Goal: Task Accomplishment & Management: Use online tool/utility

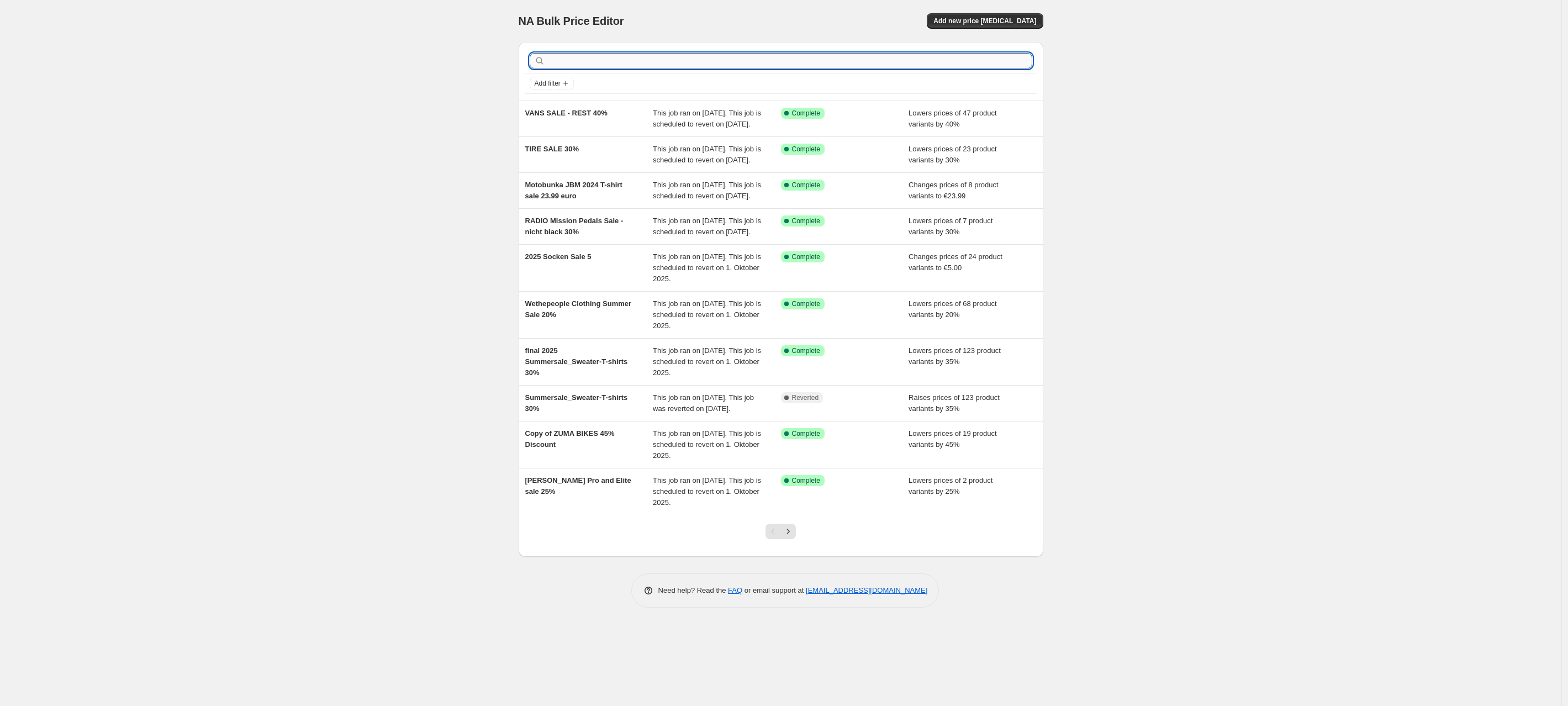
click at [558, 59] on input "text" at bounding box center [789, 60] width 485 height 15
type input "NOVA Laser green 299."
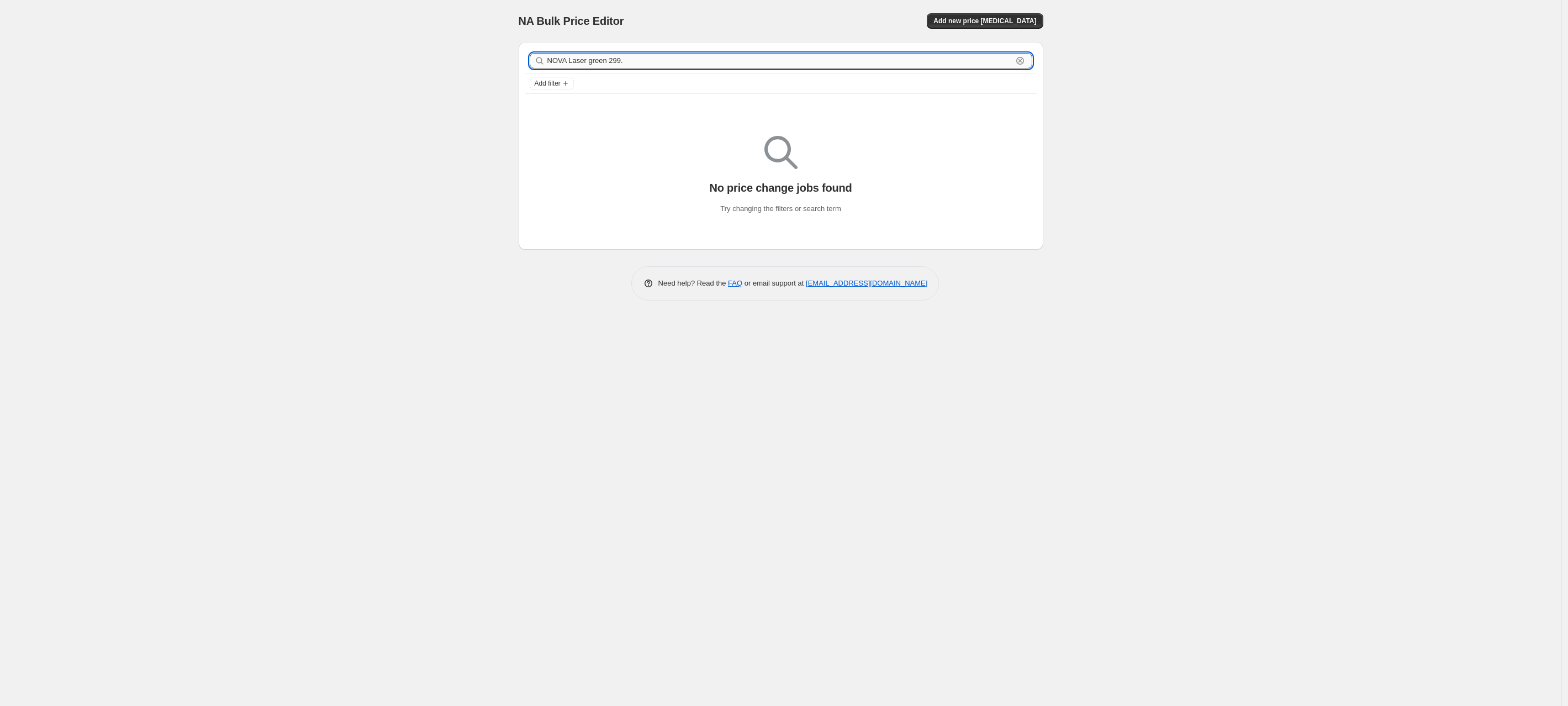
click at [659, 54] on input "NOVA Laser green 299." at bounding box center [780, 60] width 465 height 15
click at [654, 59] on input "NOVA Laser green 299." at bounding box center [780, 60] width 465 height 15
click at [981, 15] on button "Add new price [MEDICAL_DATA]" at bounding box center [985, 21] width 116 height 15
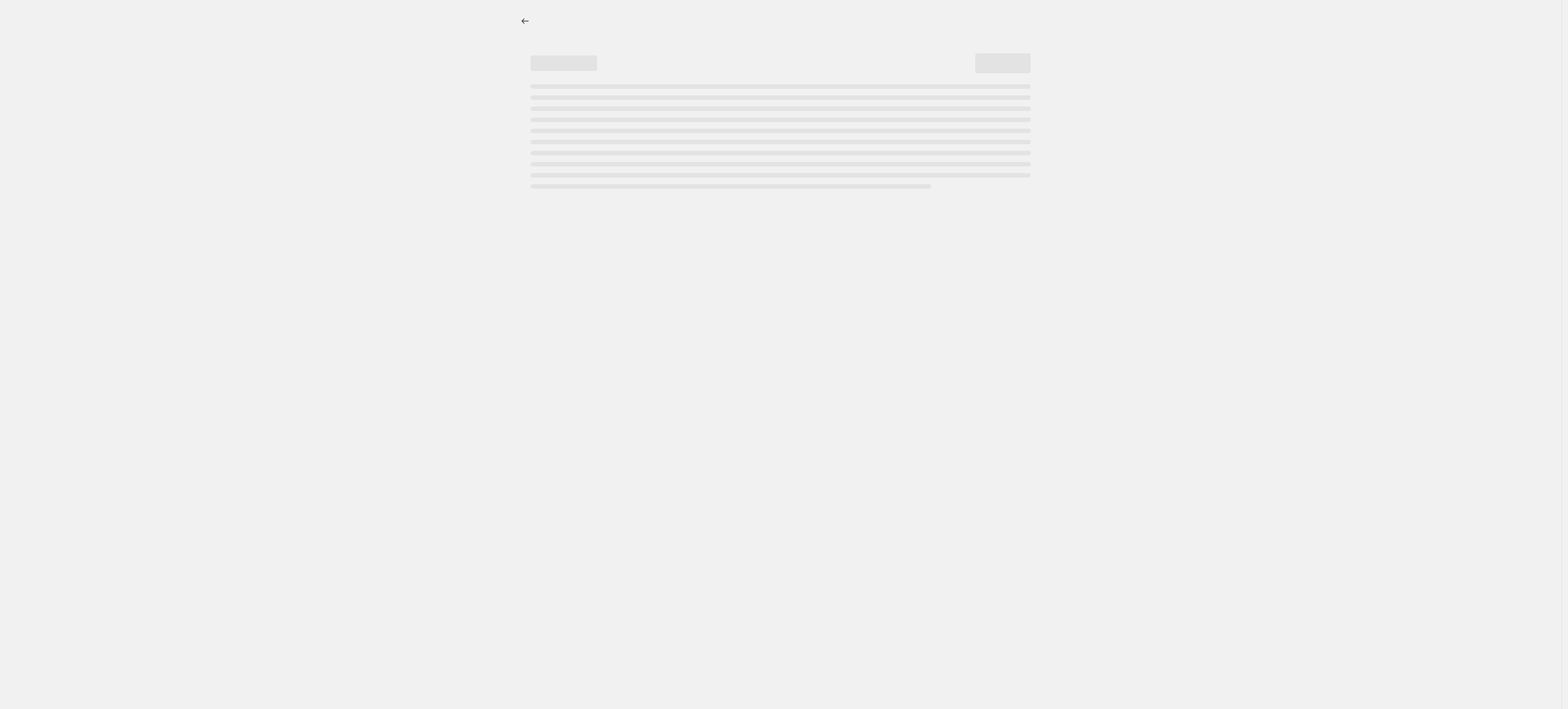
select select "percentage"
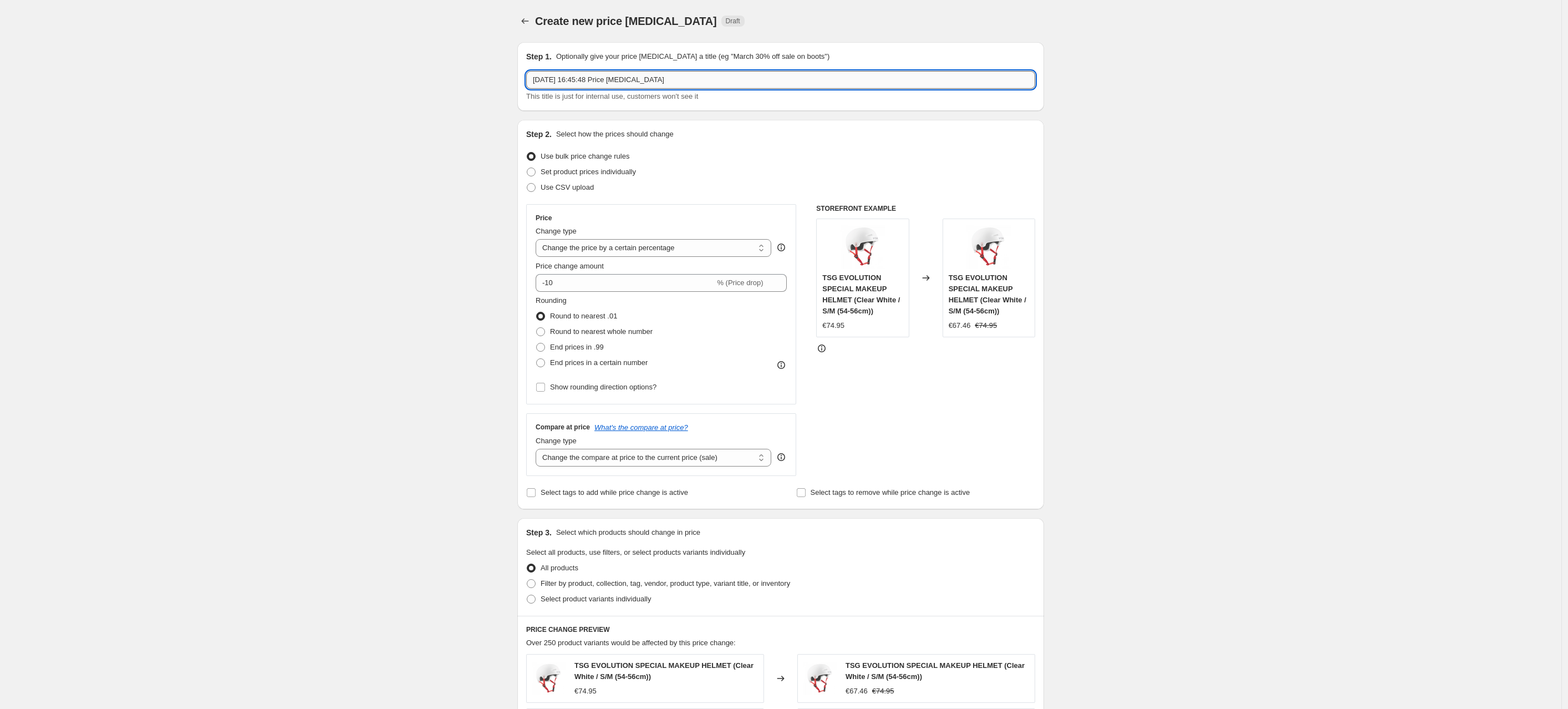
click at [577, 79] on input "[DATE] 16:45:48 Price [MEDICAL_DATA]" at bounding box center [780, 79] width 509 height 18
type input "B"
type input "Nova Laser Green Sale 299.95"
click at [640, 248] on select "Change the price to a certain amount Change the price by a certain amount Chang…" at bounding box center [654, 248] width 236 height 18
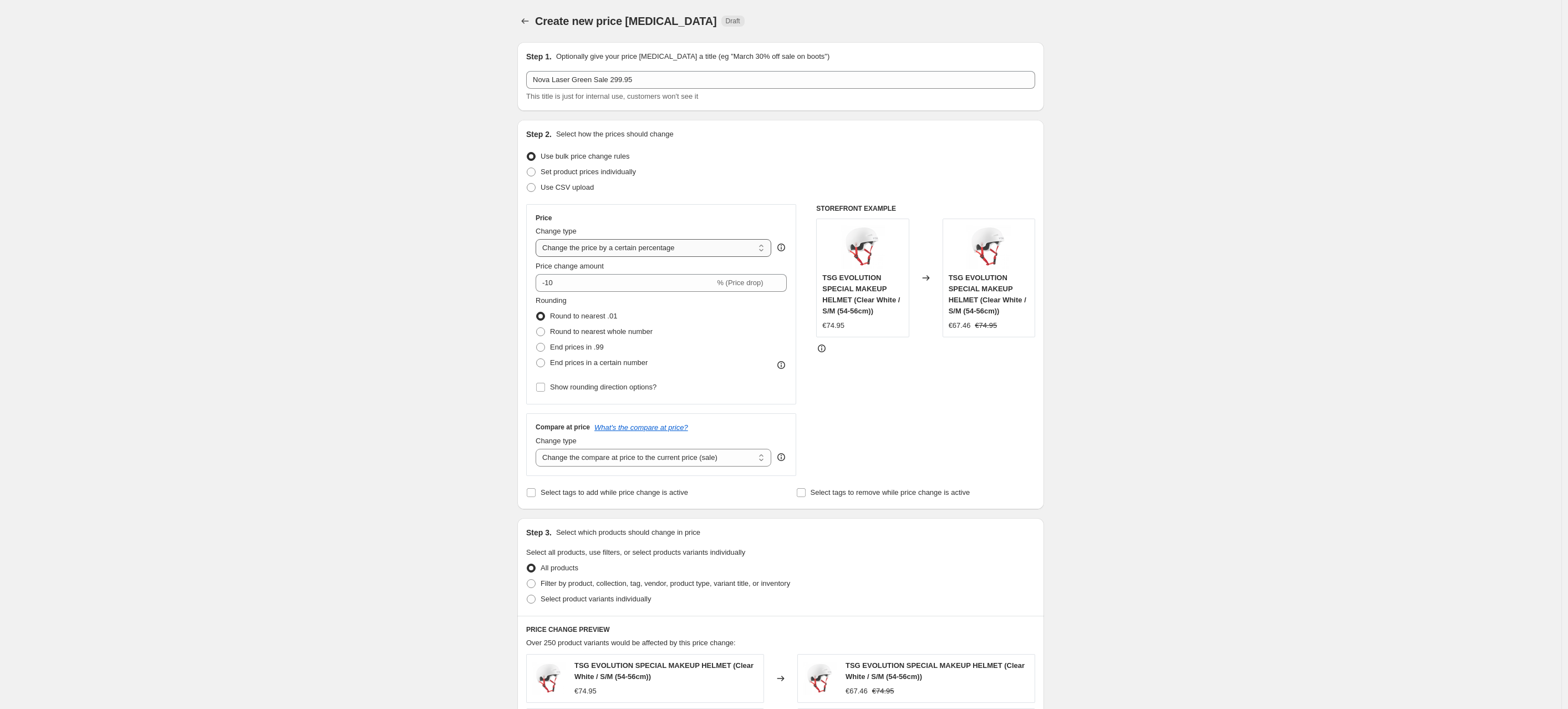
select select "by"
click at [538, 239] on select "Change the price to a certain amount Change the price by a certain amount Chang…" at bounding box center [654, 248] width 236 height 18
type input "-10.00"
click at [590, 250] on select "Change the price to a certain amount Change the price by a certain amount Chang…" at bounding box center [654, 248] width 236 height 18
select select "to"
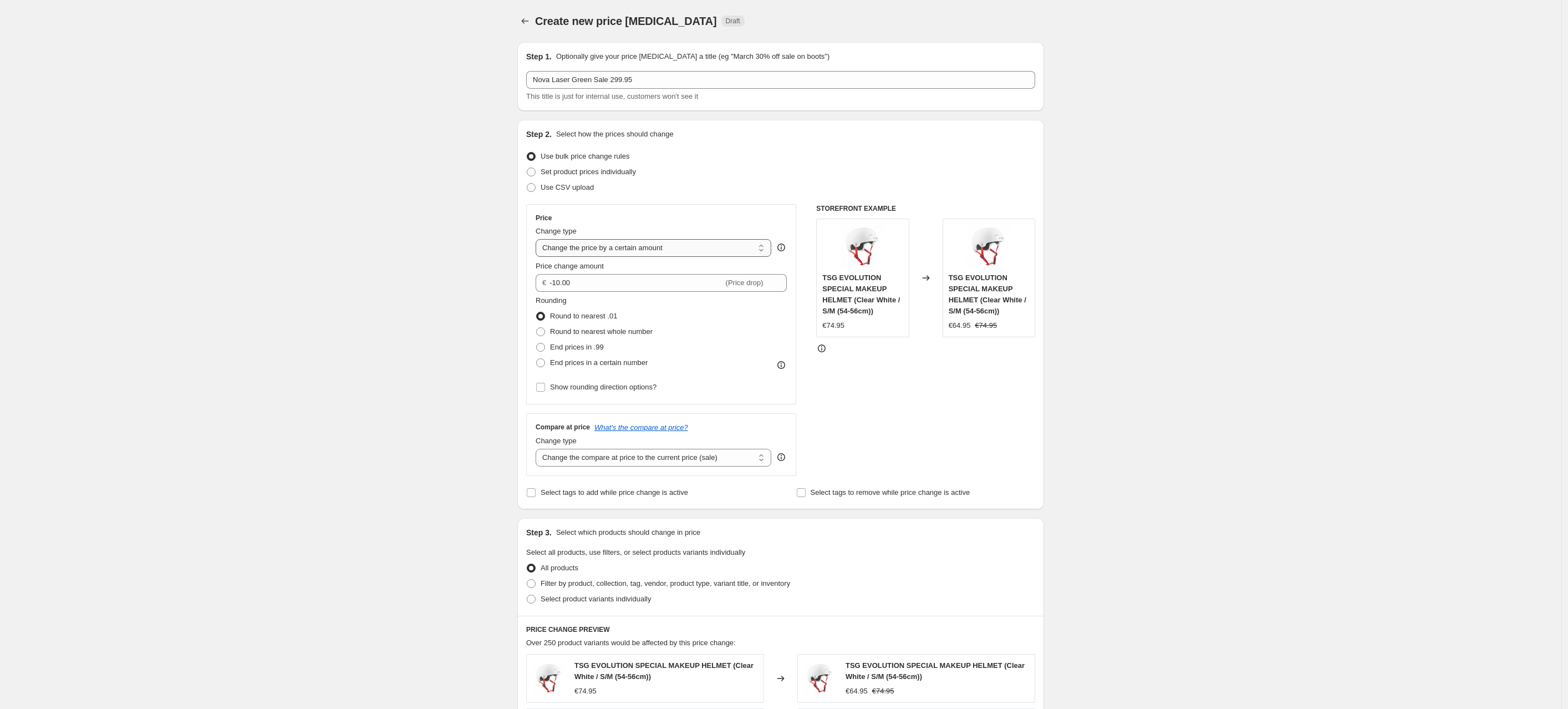
click at [538, 239] on select "Change the price to a certain amount Change the price by a certain amount Chang…" at bounding box center [654, 248] width 236 height 18
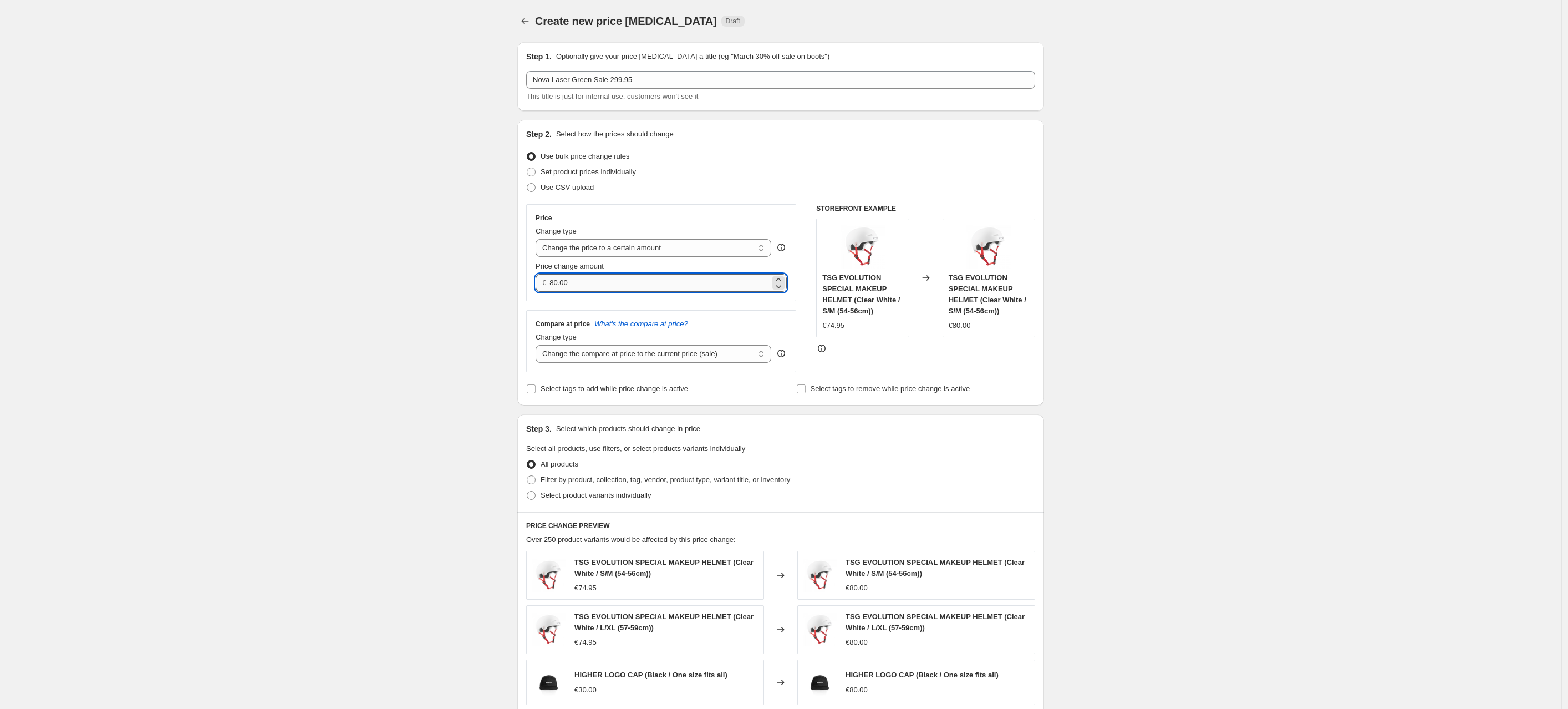
click at [590, 284] on input "80.00" at bounding box center [659, 282] width 220 height 18
drag, startPoint x: 590, startPoint y: 284, endPoint x: 511, endPoint y: 275, distance: 79.5
click at [511, 275] on div "Step 1. Optionally give your price [MEDICAL_DATA] a title (eg "March 30% off sa…" at bounding box center [776, 488] width 536 height 911
type input "299.95"
click at [563, 357] on select "Change the compare at price to the current price (sale) Change the compare at p…" at bounding box center [654, 353] width 236 height 18
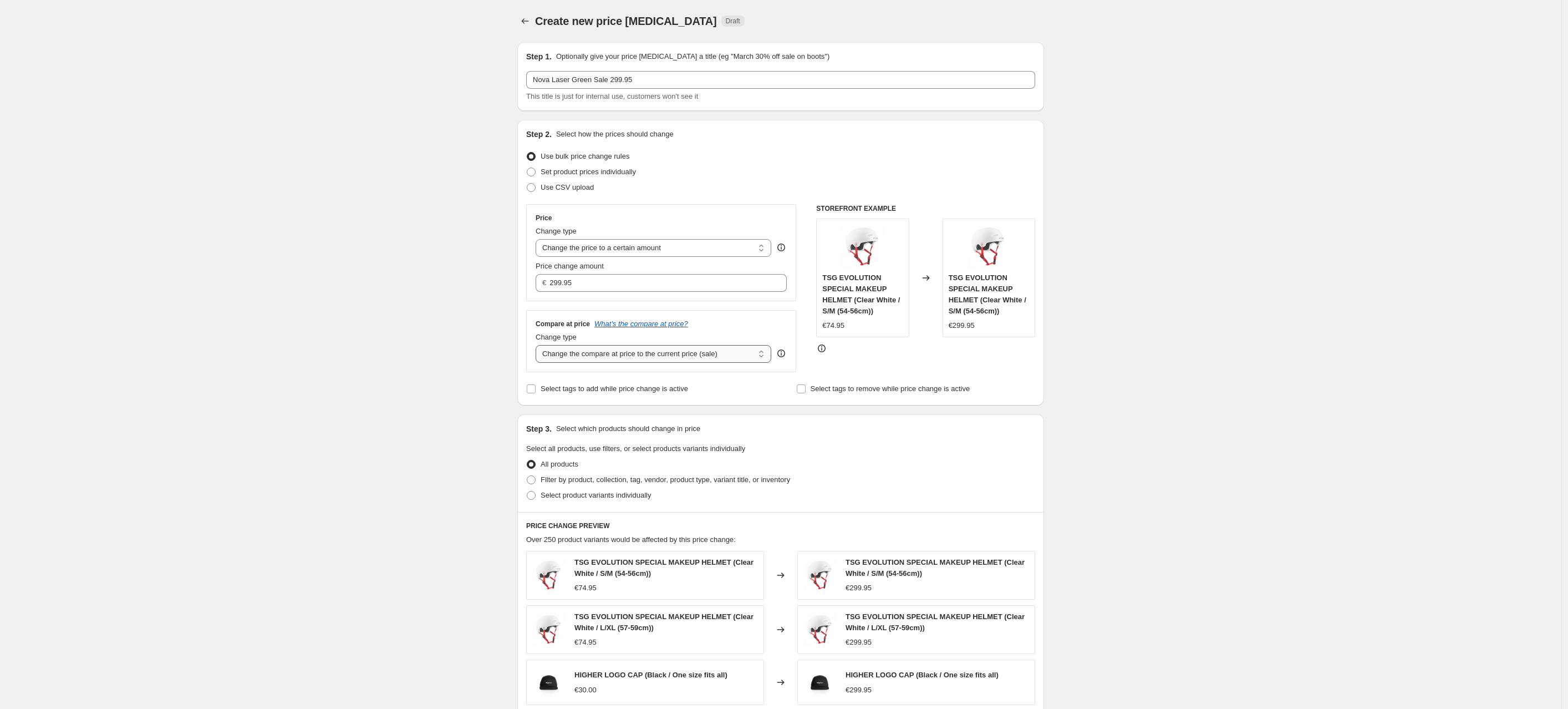
select select "no_change"
click at [538, 345] on select "Change the compare at price to the current price (sale) Change the compare at p…" at bounding box center [654, 353] width 236 height 18
click at [532, 388] on input "Select tags to add while price change is active" at bounding box center [531, 389] width 9 height 9
checkbox input "true"
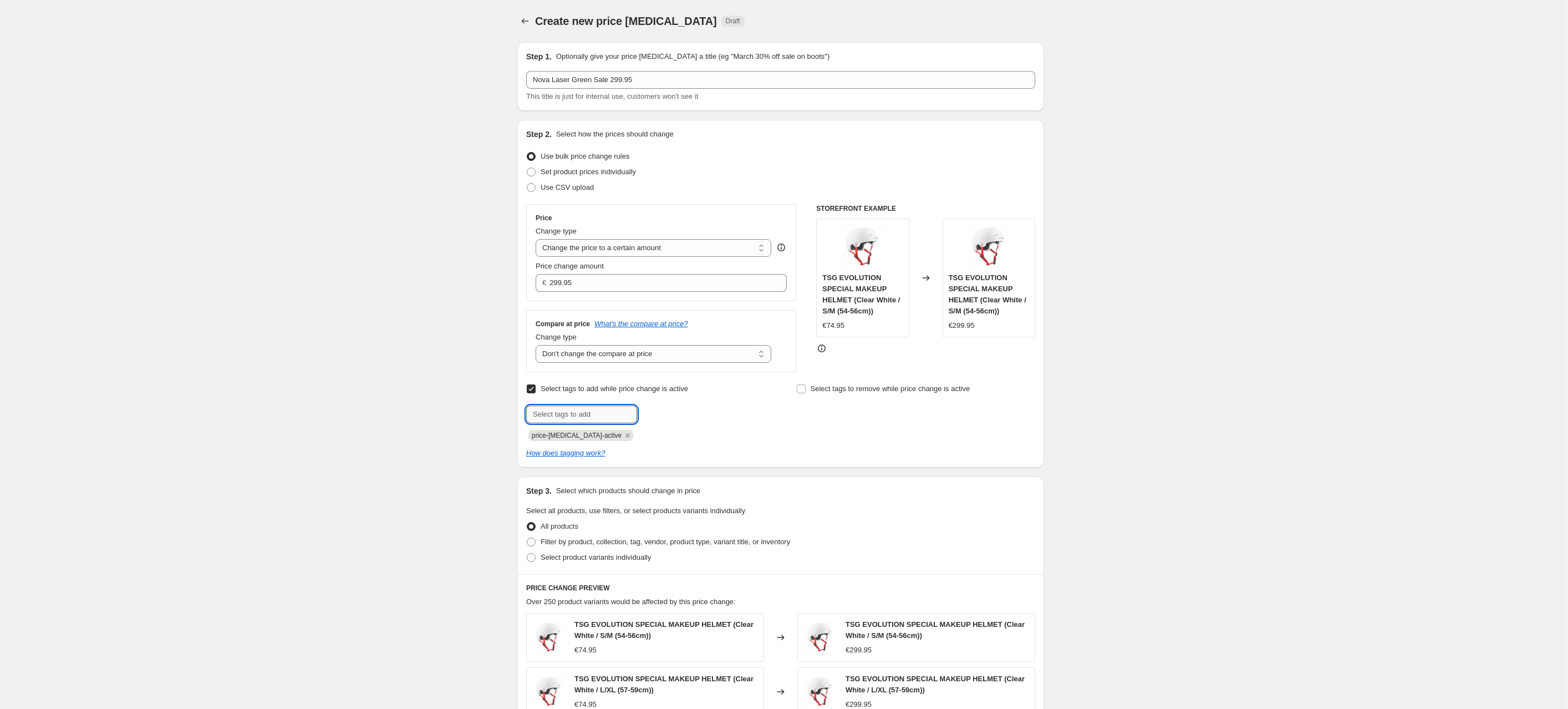
click at [557, 414] on input "text" at bounding box center [581, 414] width 111 height 18
type input "sale"
click at [799, 387] on input "Select tags to remove while price change is active" at bounding box center [801, 389] width 9 height 9
checkbox input "true"
click at [386, 405] on div "Create new price [MEDICAL_DATA]. This page is ready Create new price [MEDICAL_D…" at bounding box center [780, 537] width 1561 height 1075
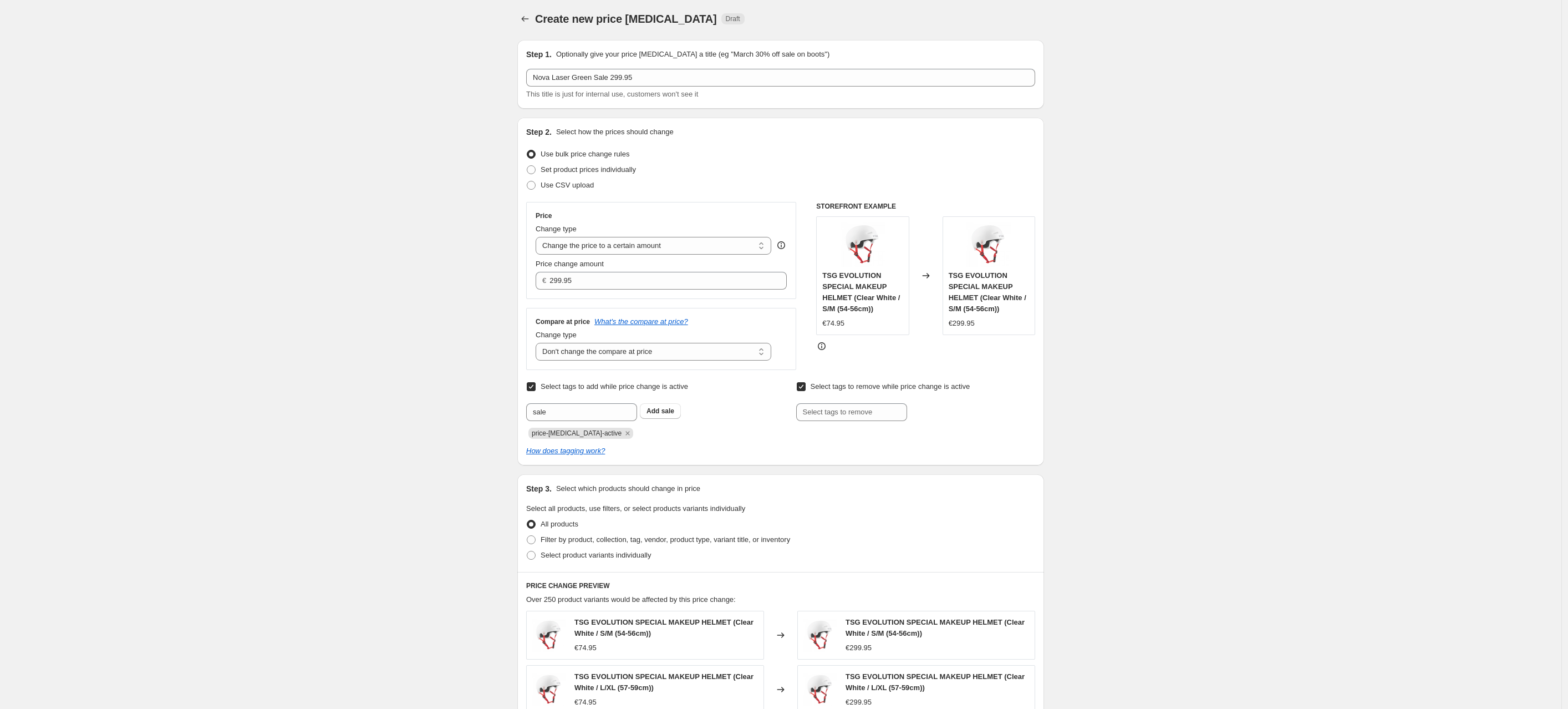
click at [659, 408] on b "Add" at bounding box center [653, 411] width 13 height 8
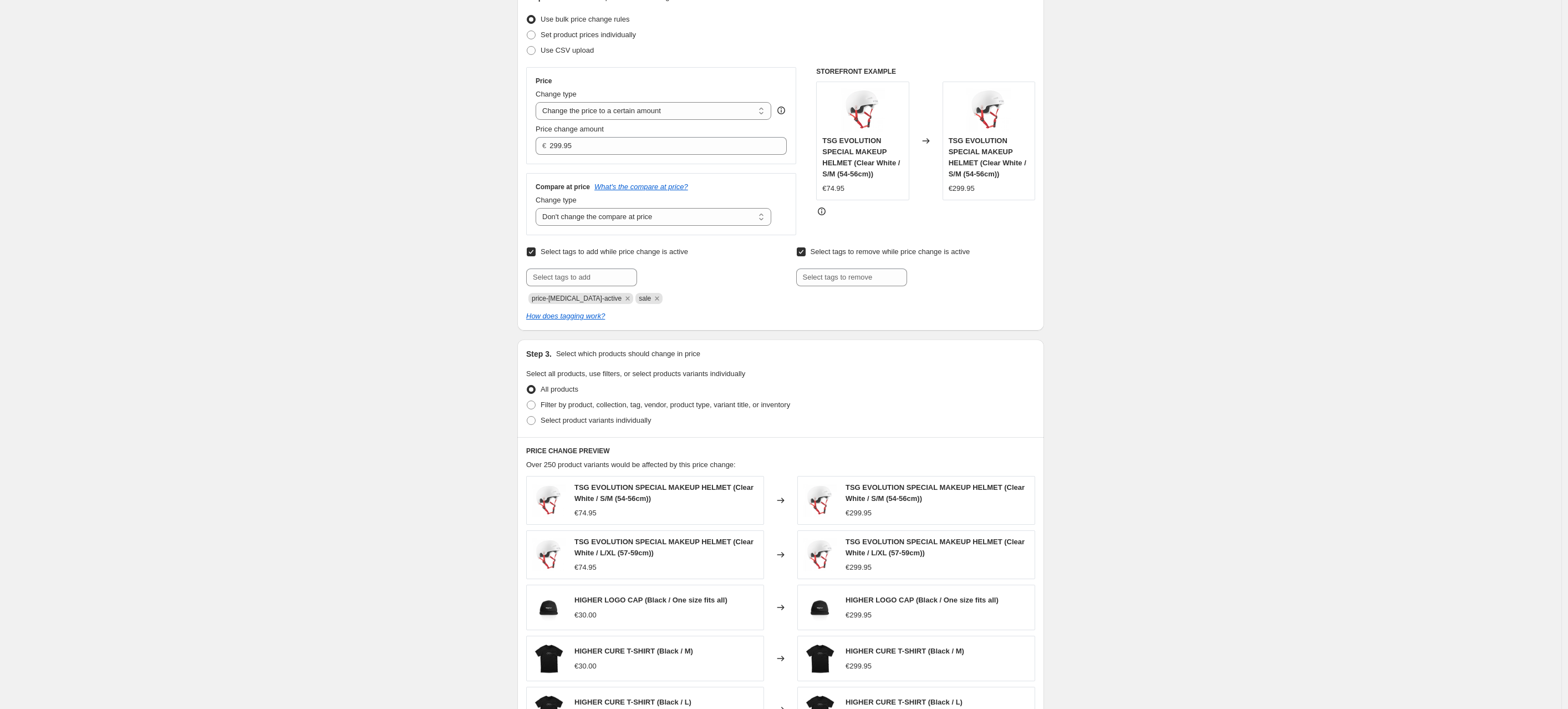
scroll to position [139, 0]
click at [540, 416] on label "Select product variants individually" at bounding box center [588, 417] width 125 height 15
click at [527, 414] on input "Select product variants individually" at bounding box center [527, 414] width 1 height 1
radio input "true"
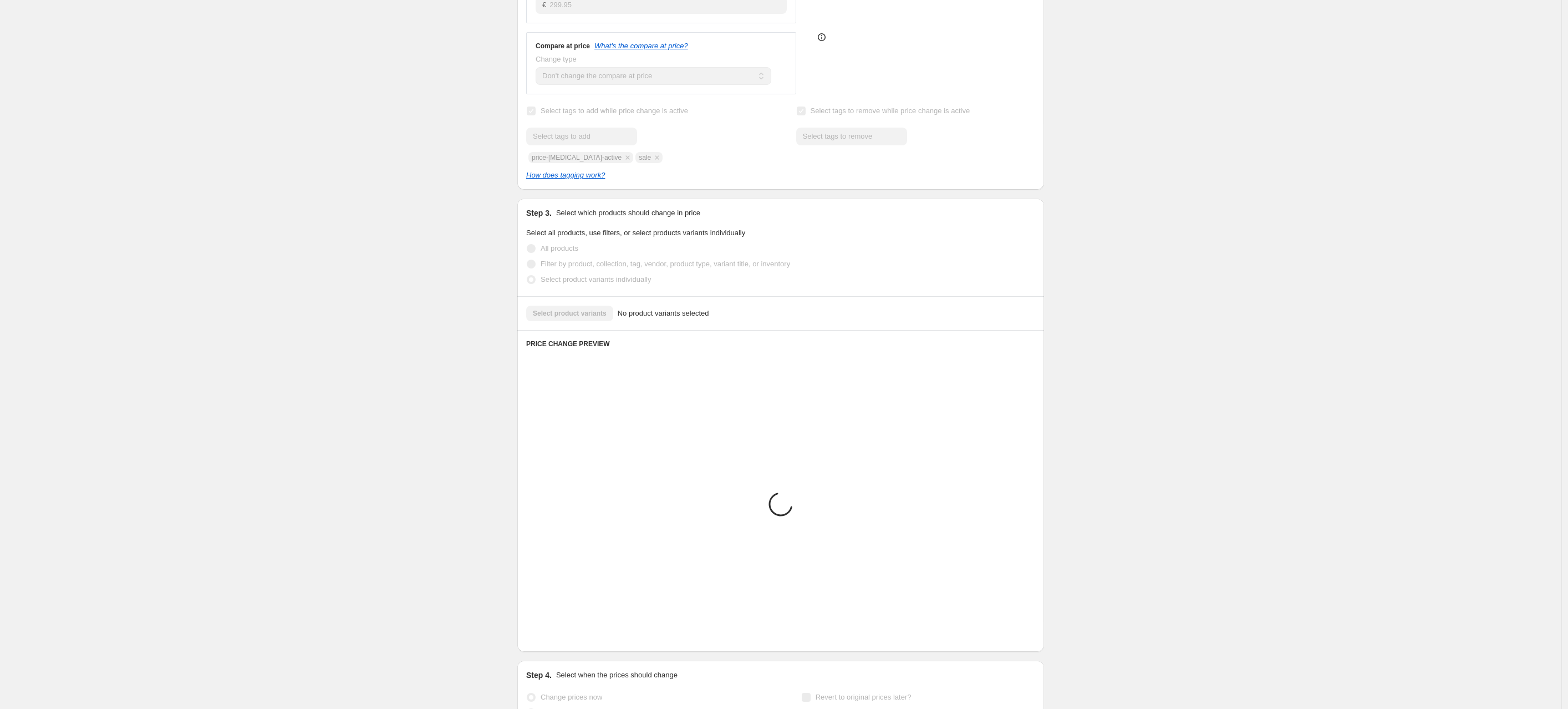
scroll to position [113, 0]
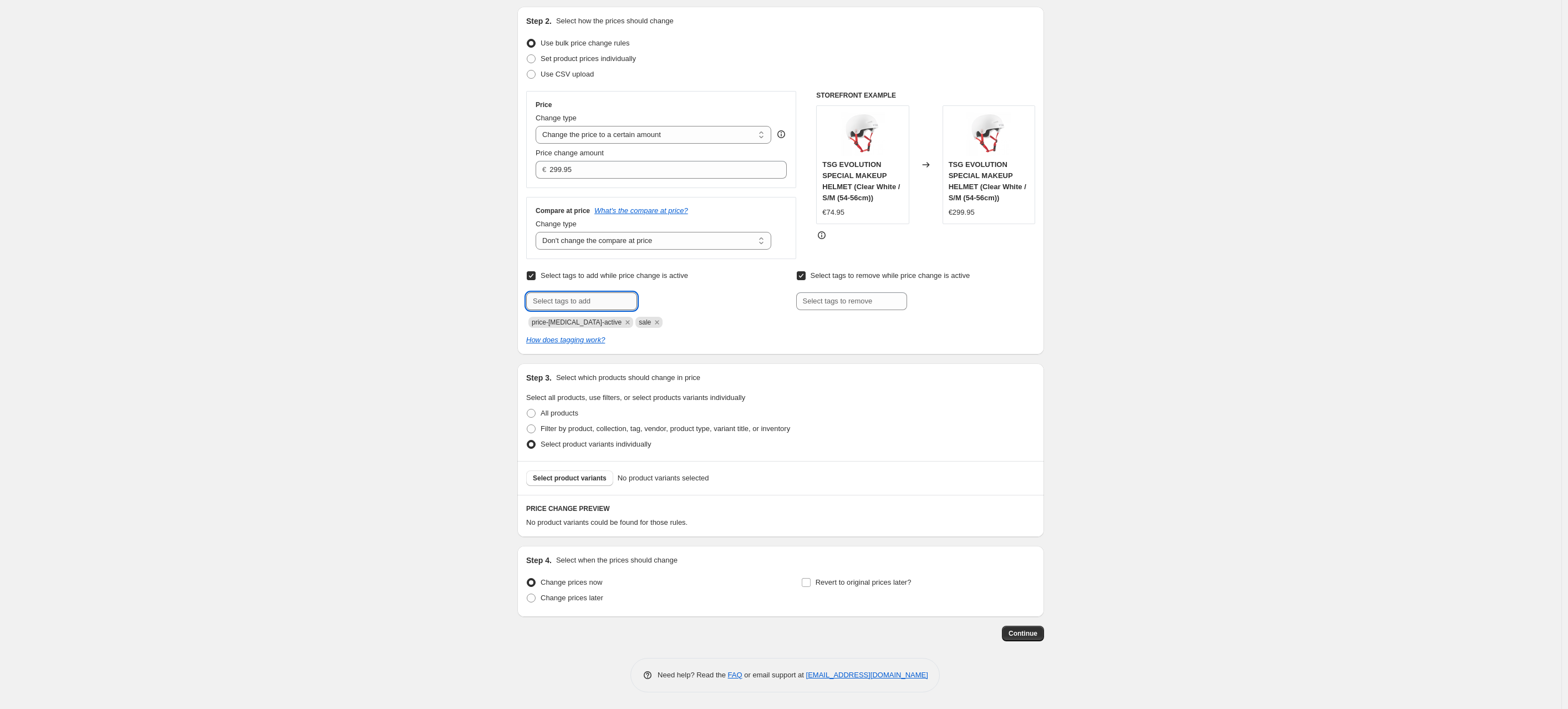
click at [560, 303] on input "text" at bounding box center [581, 301] width 111 height 18
click at [399, 383] on div "Create new price [MEDICAL_DATA]. This page is ready Create new price [MEDICAL_D…" at bounding box center [780, 298] width 1561 height 822
click at [549, 480] on span "Select product variants" at bounding box center [570, 478] width 74 height 9
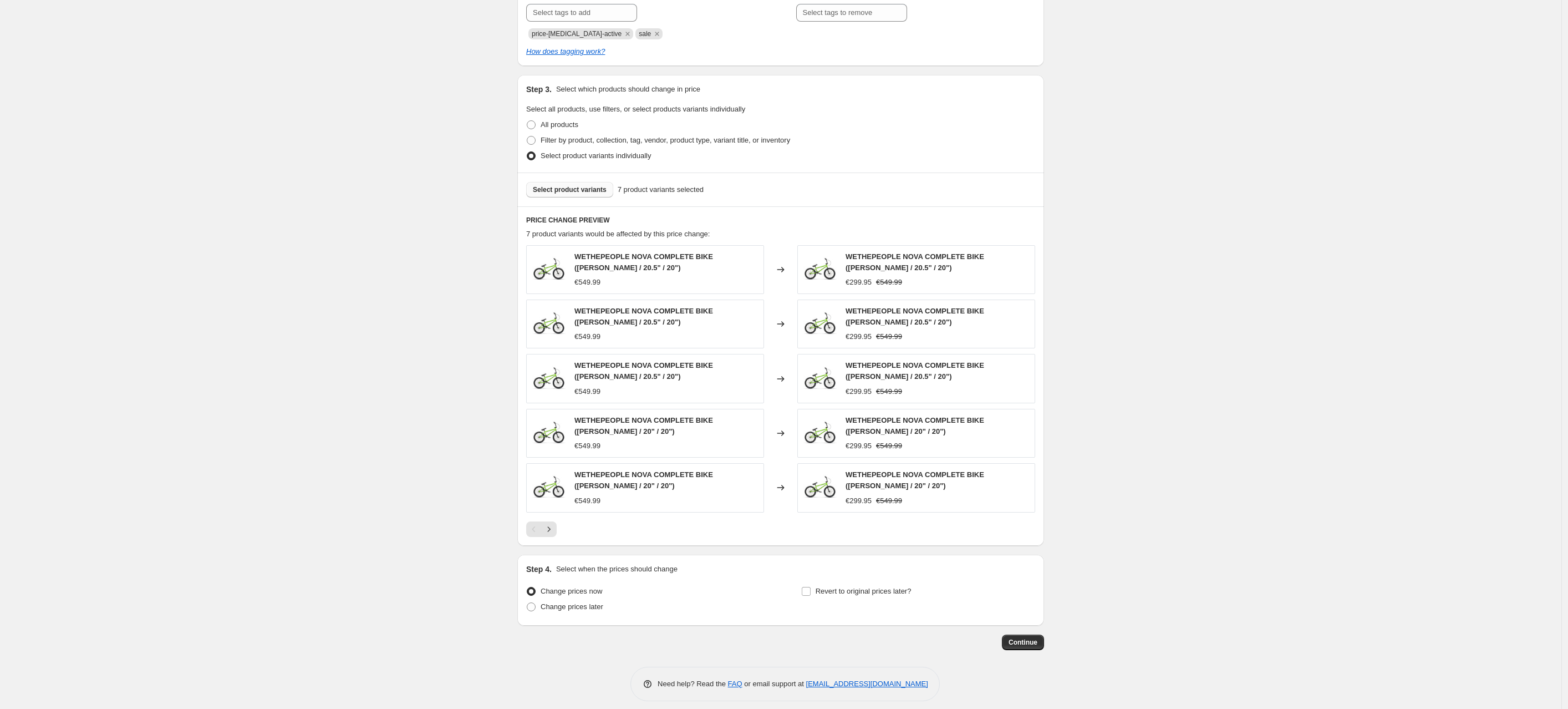
scroll to position [410, 0]
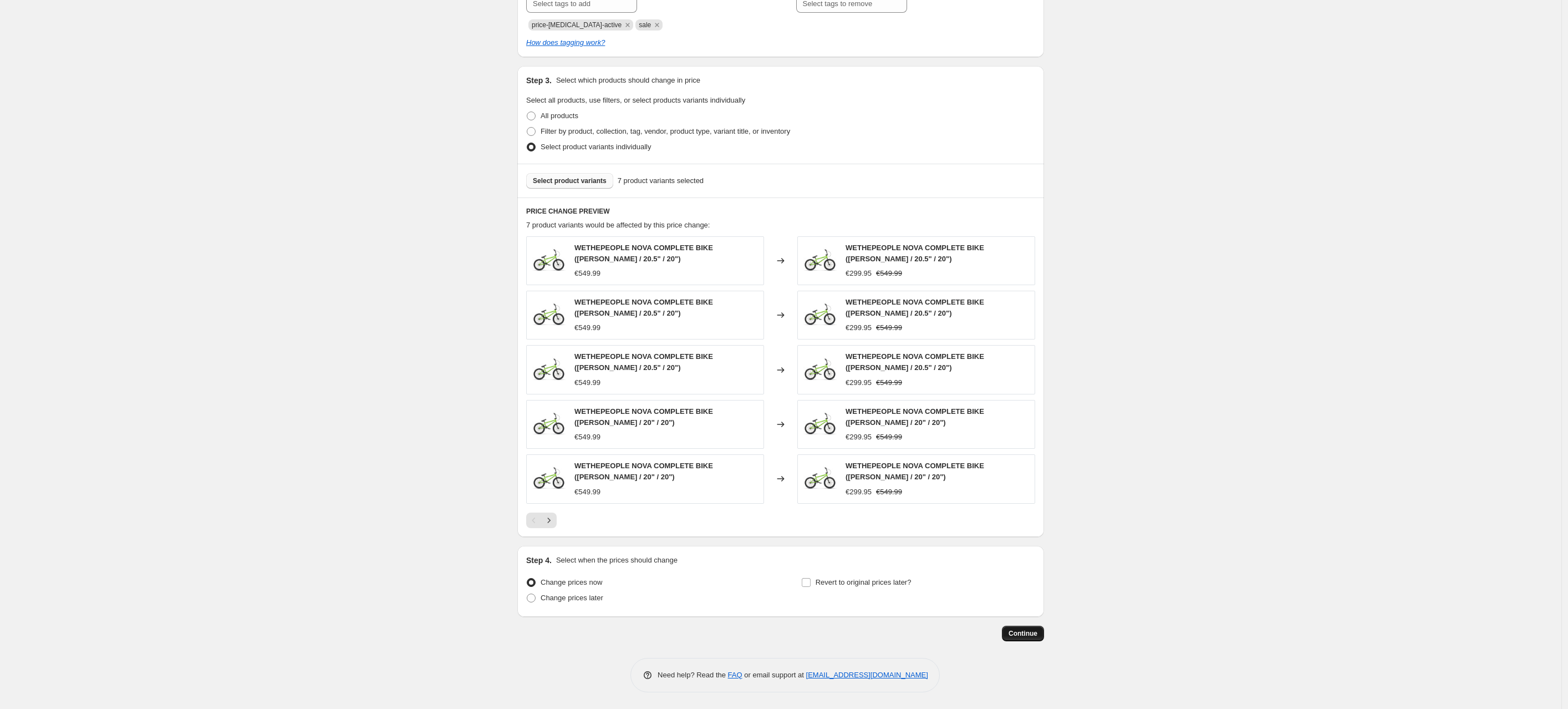
click at [1022, 626] on button "Continue" at bounding box center [1023, 633] width 42 height 15
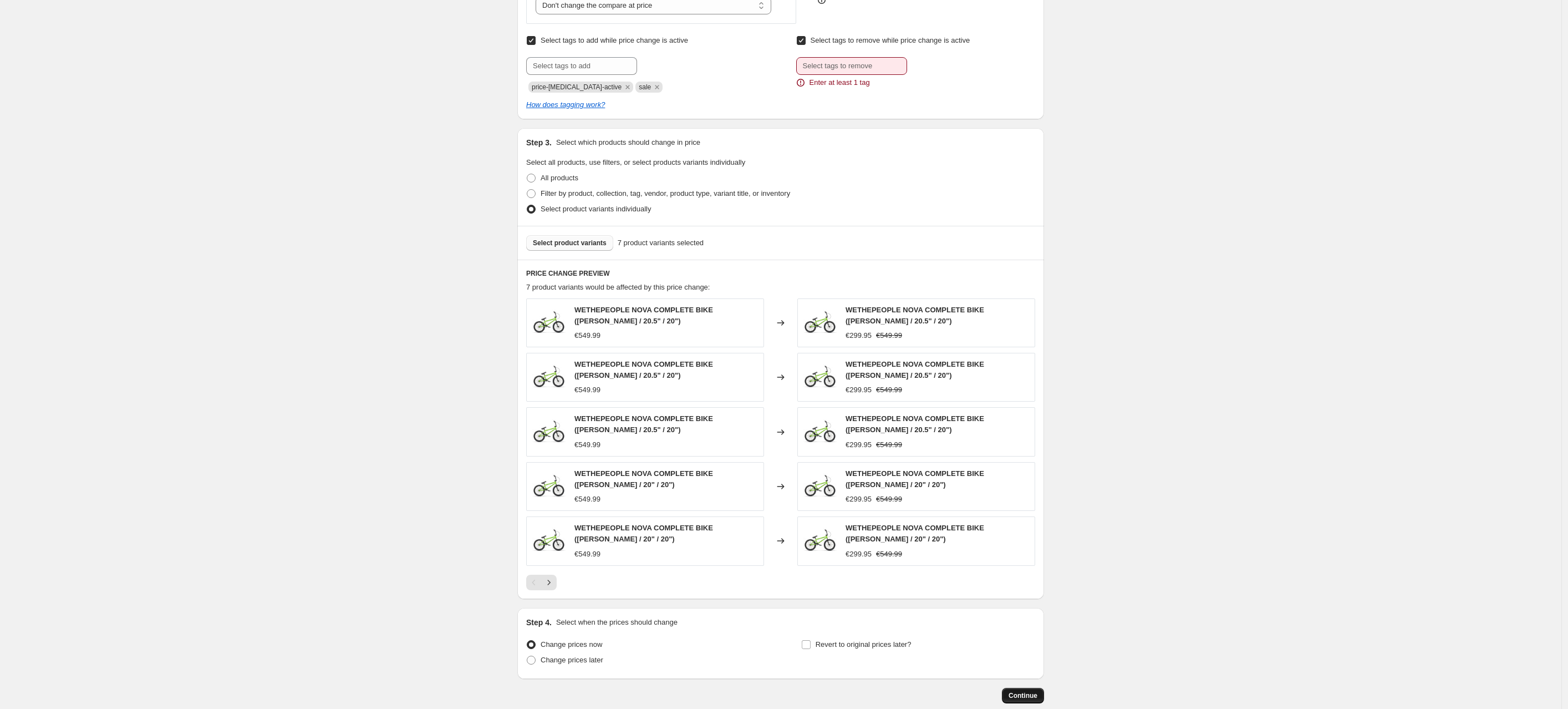
scroll to position [0, 0]
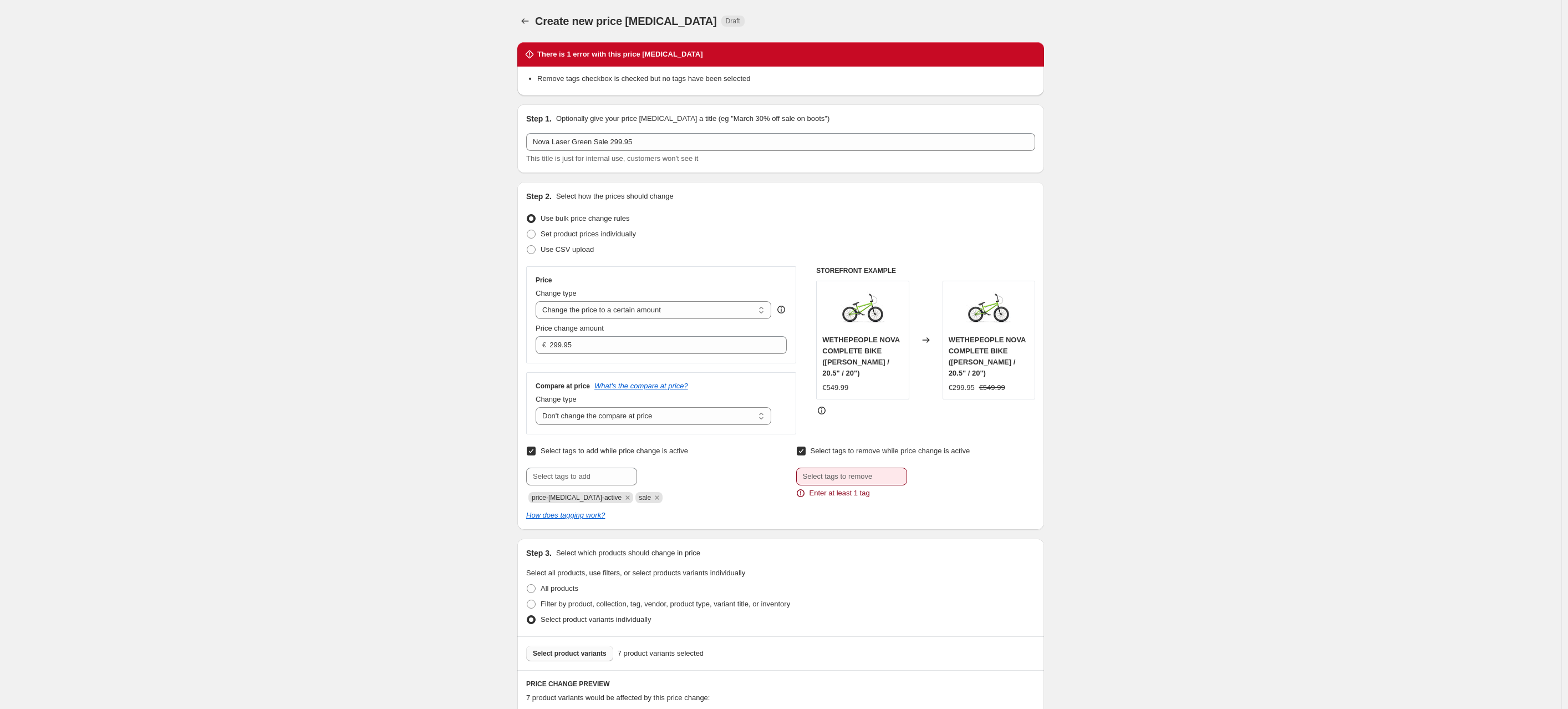
click at [805, 454] on input "Select tags to remove while price change is active" at bounding box center [801, 450] width 9 height 9
checkbox input "false"
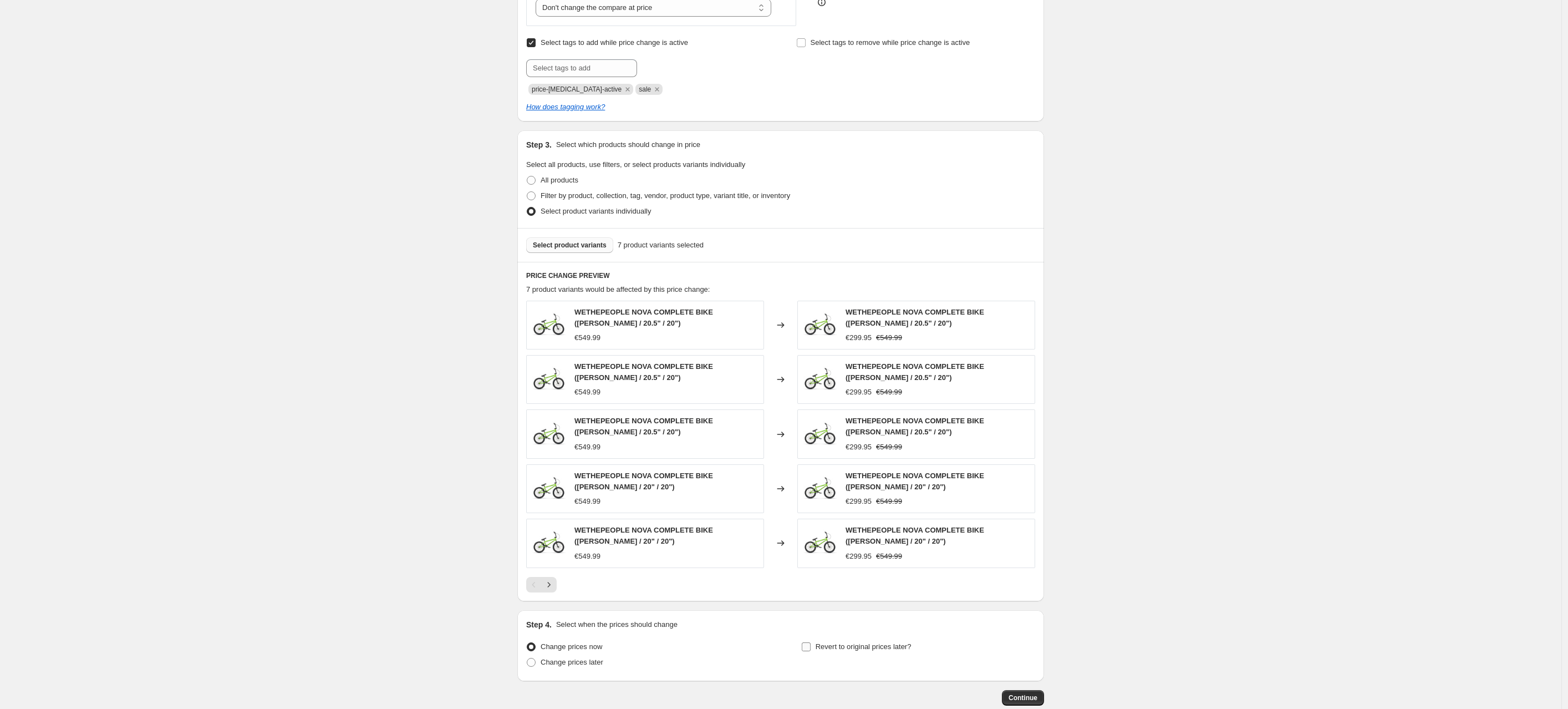
scroll to position [472, 0]
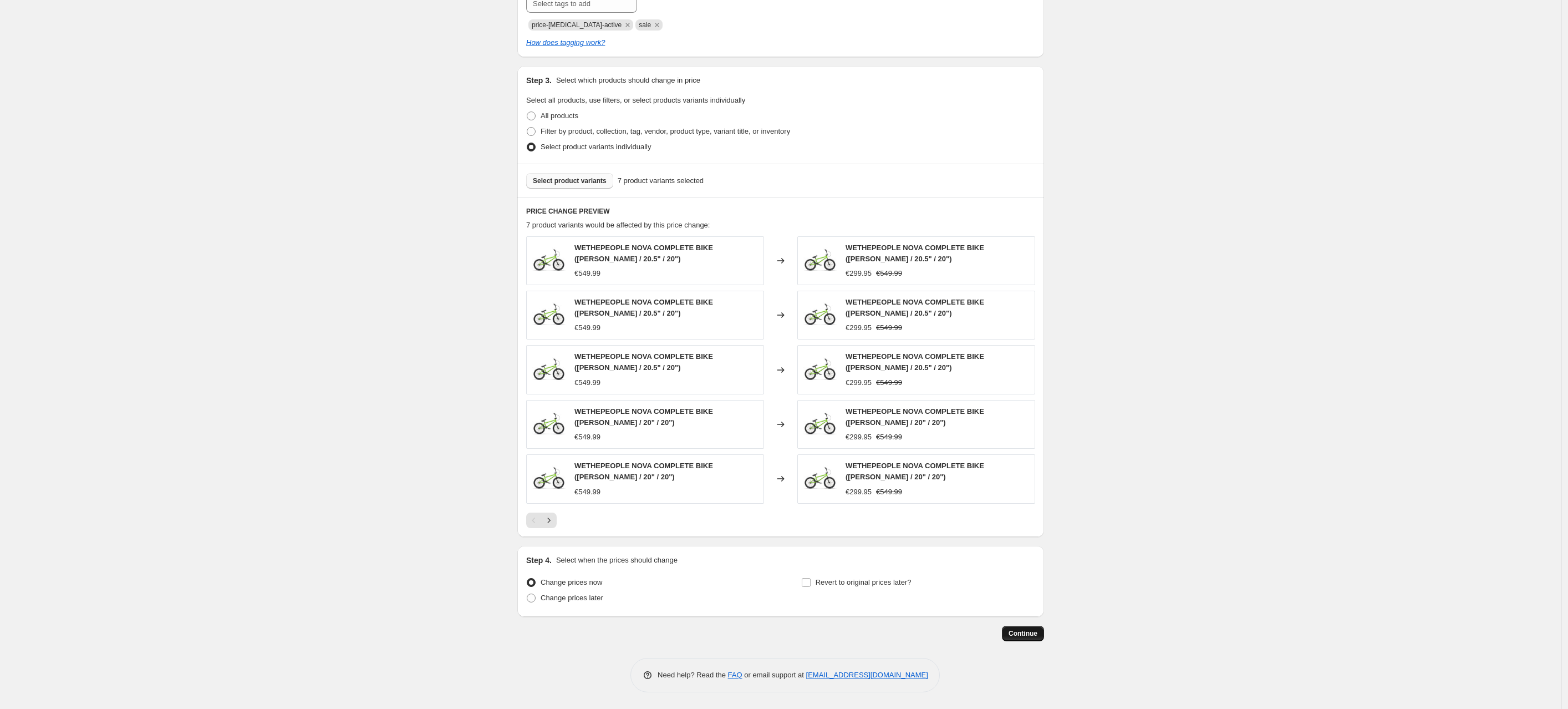
click at [1019, 626] on button "Continue" at bounding box center [1023, 633] width 42 height 15
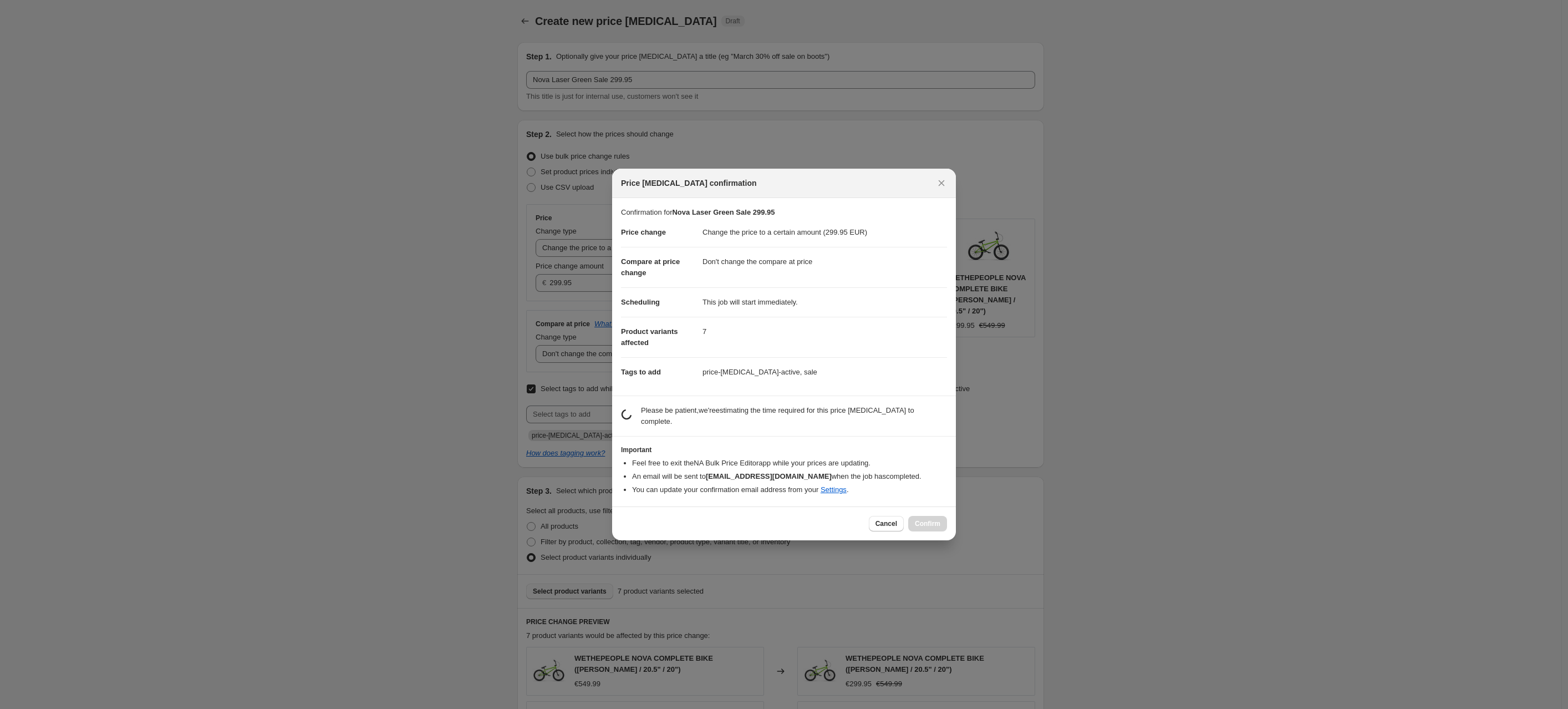
scroll to position [0, 0]
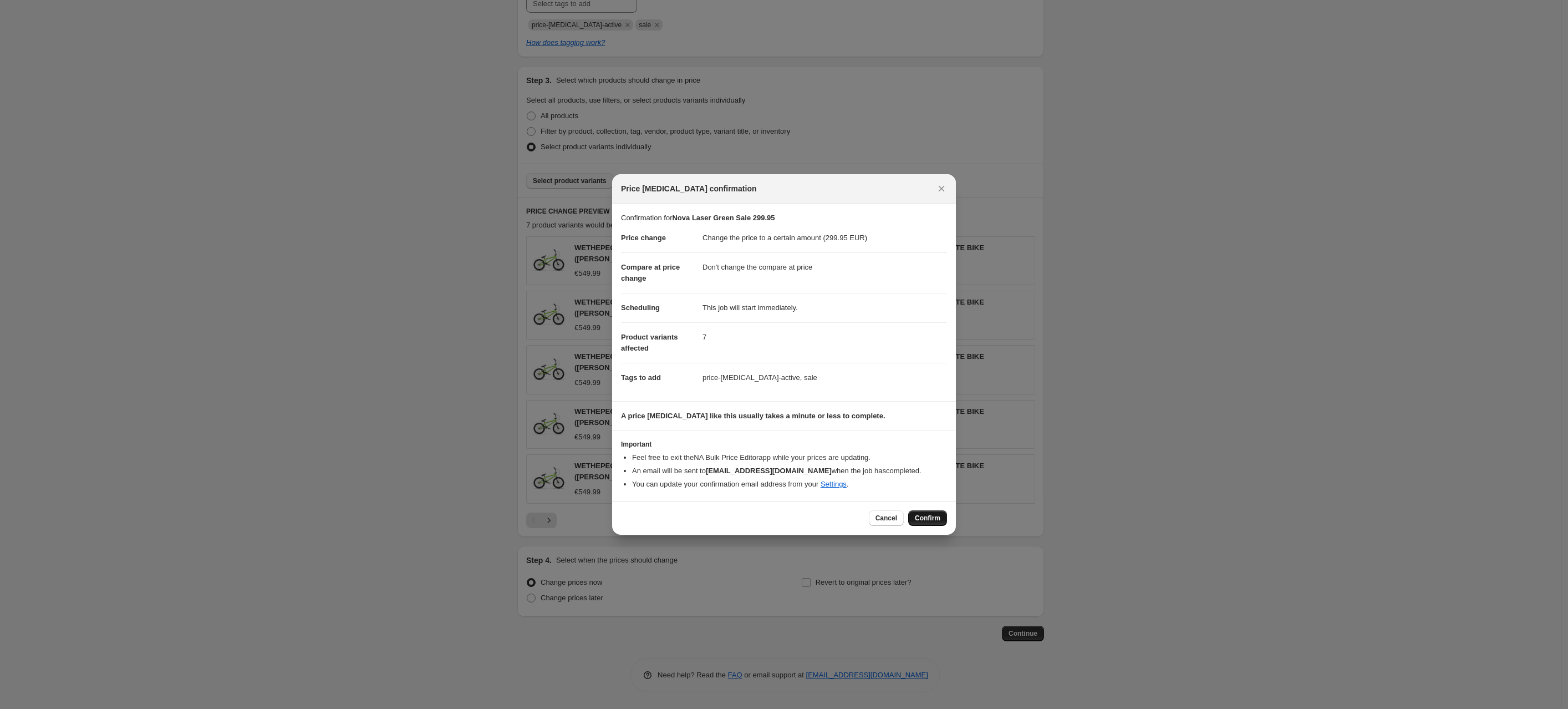
click at [928, 518] on span "Confirm" at bounding box center [928, 518] width 26 height 9
type input "Nova Laser Green Sale 299.95"
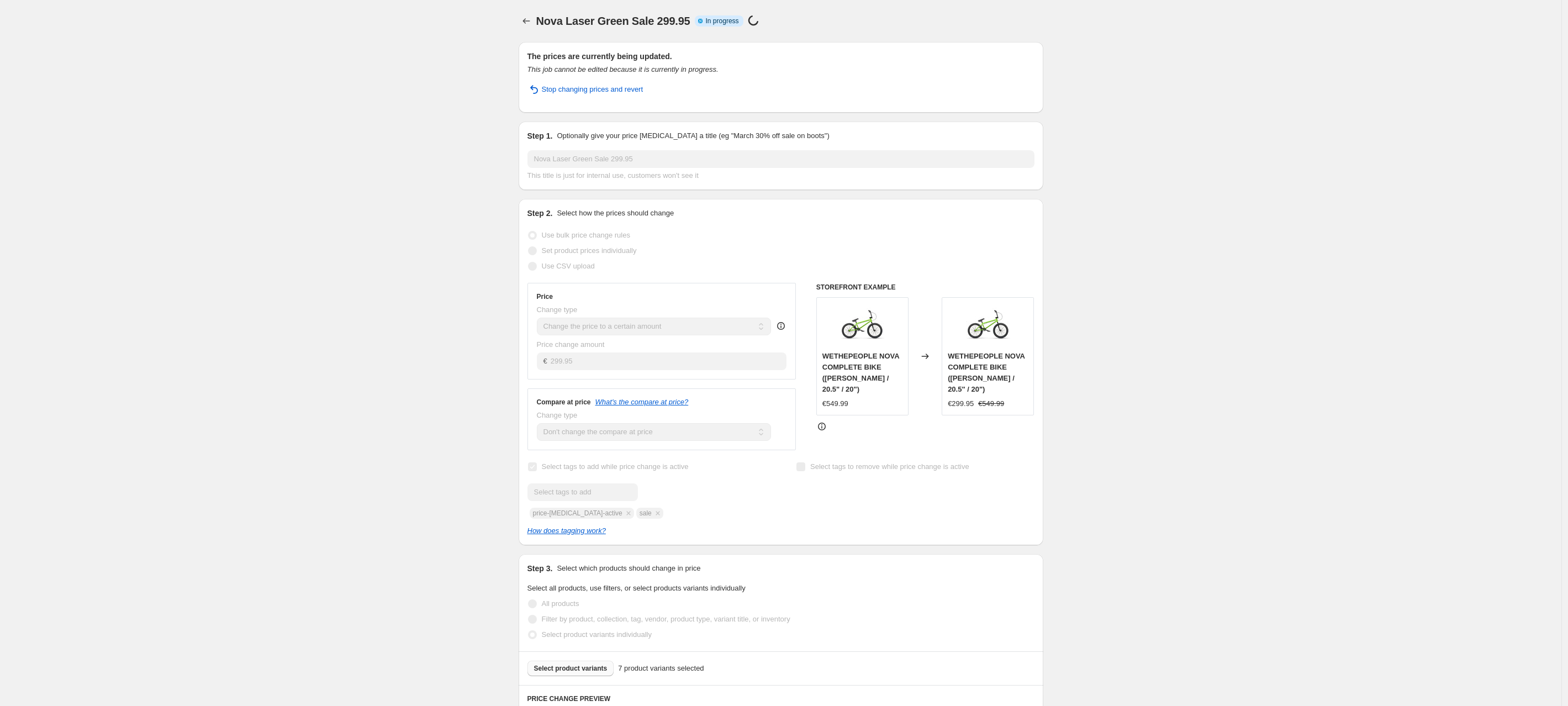
select select "no_change"
